Goal: Task Accomplishment & Management: Manage account settings

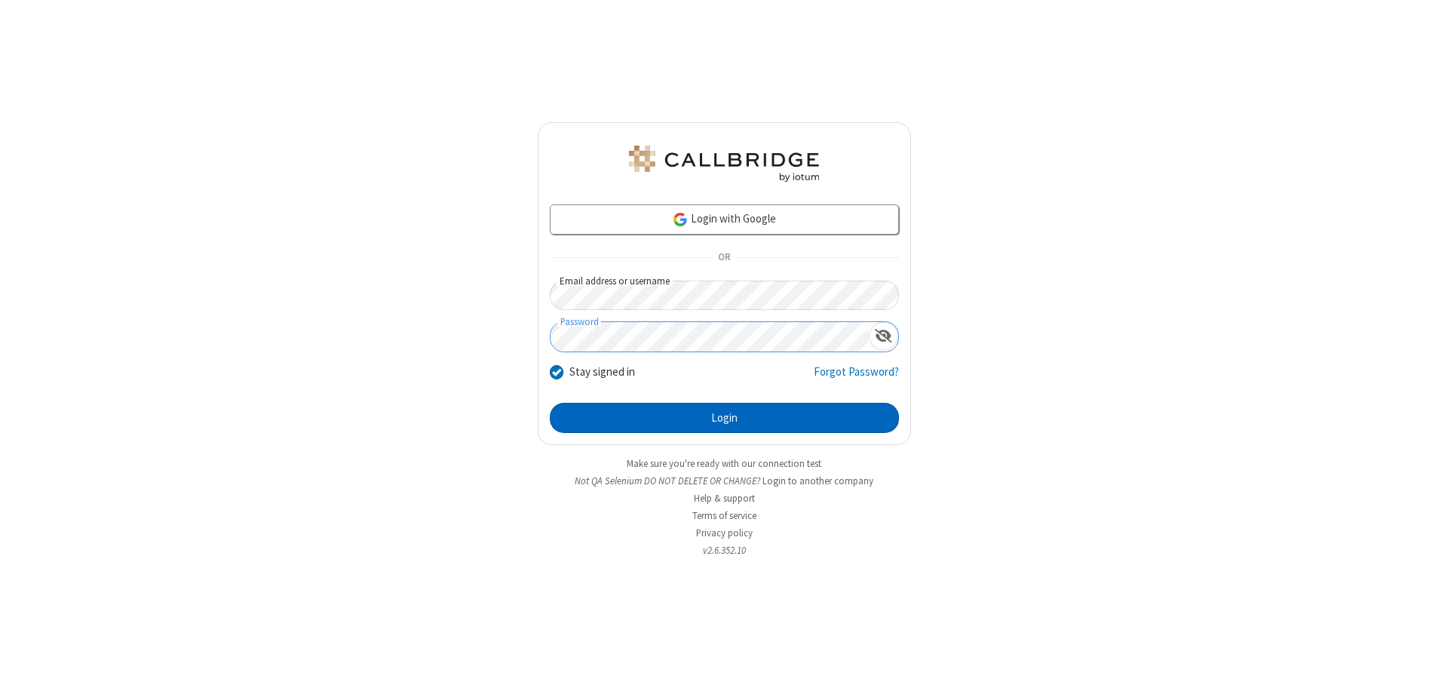
click at [724, 418] on button "Login" at bounding box center [724, 418] width 349 height 30
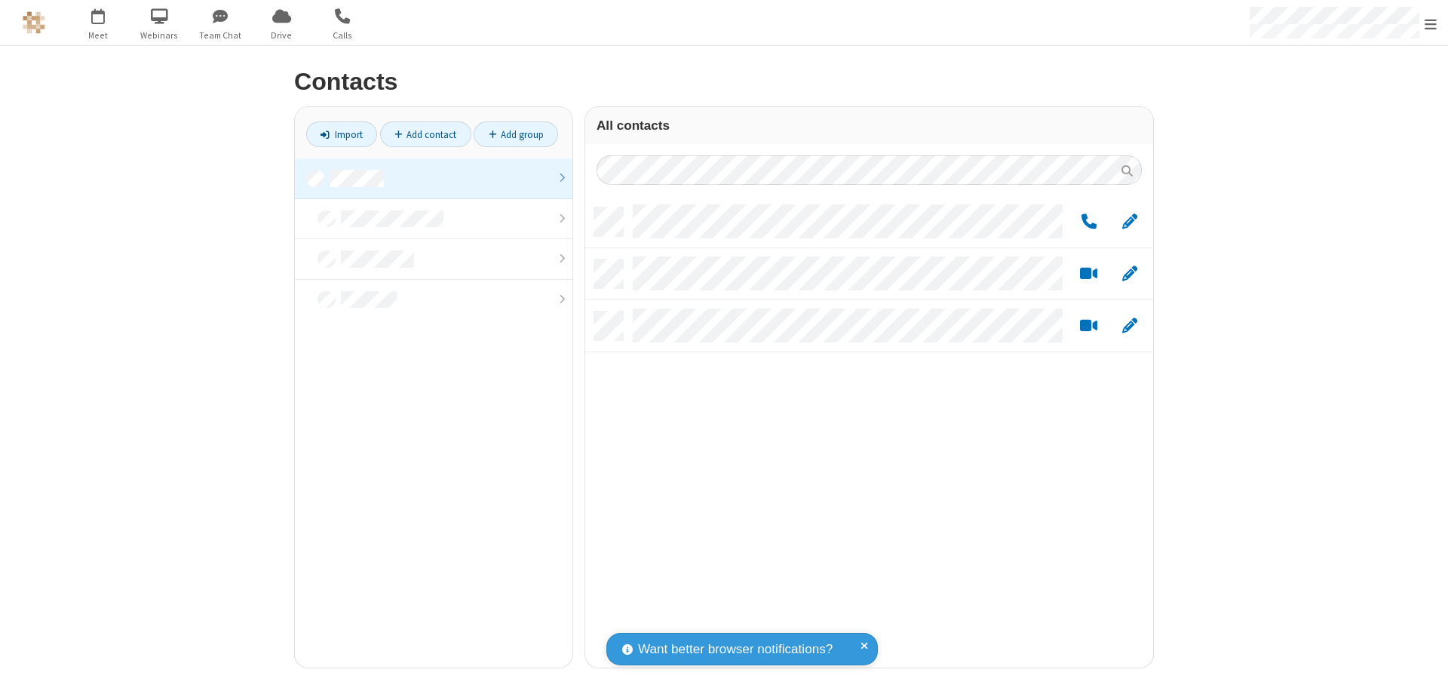
scroll to position [460, 557]
click at [434, 178] on link at bounding box center [434, 178] width 278 height 41
click at [1130, 221] on span "Edit" at bounding box center [1129, 222] width 15 height 19
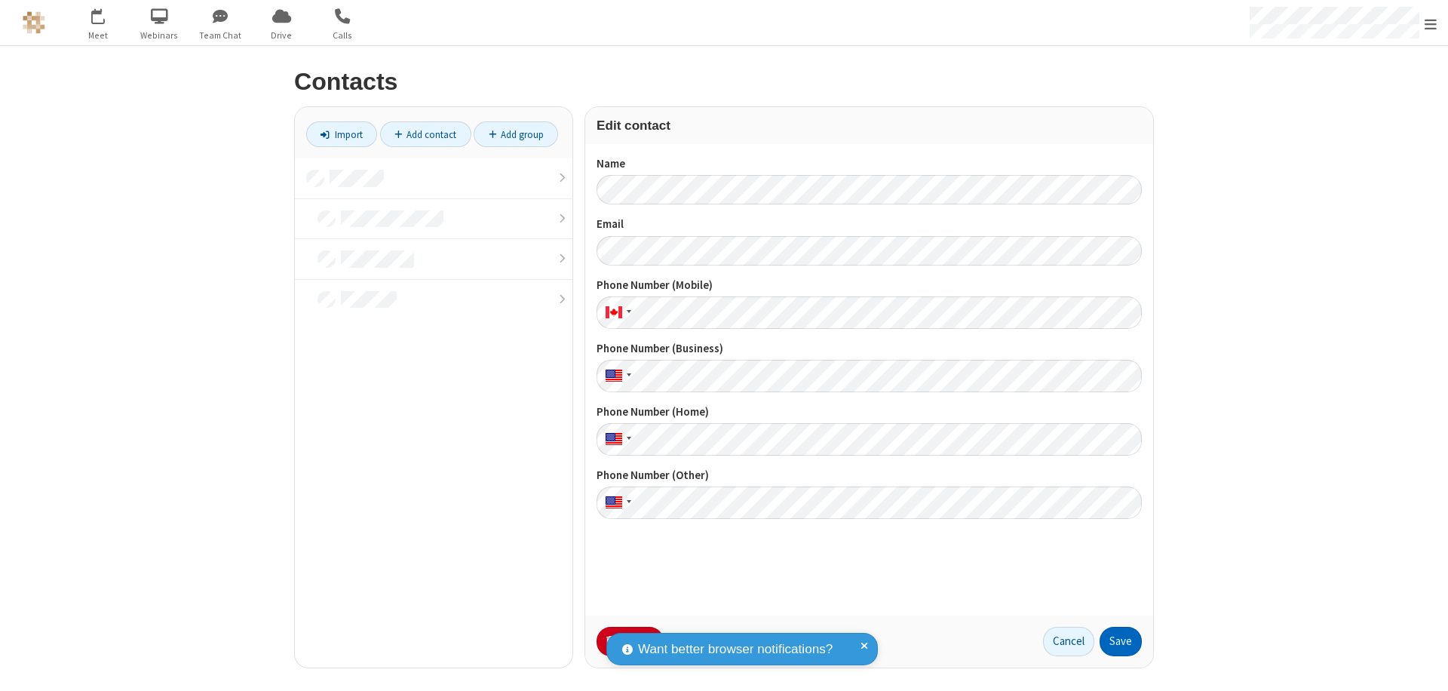
click at [1121, 641] on button "Save" at bounding box center [1121, 642] width 42 height 30
